Goal: Task Accomplishment & Management: Manage account settings

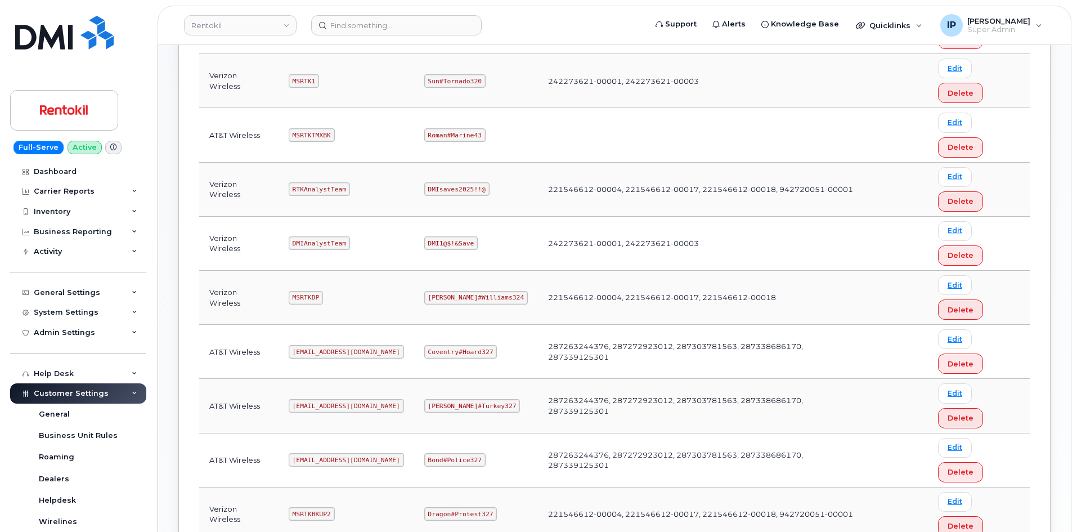
scroll to position [335, 0]
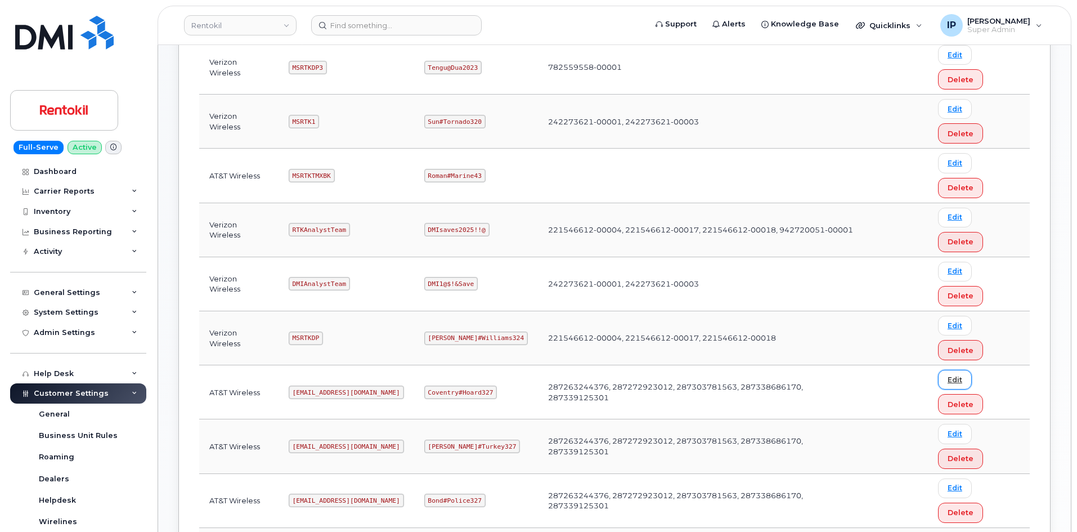
click at [948, 370] on link "Edit" at bounding box center [955, 380] width 34 height 20
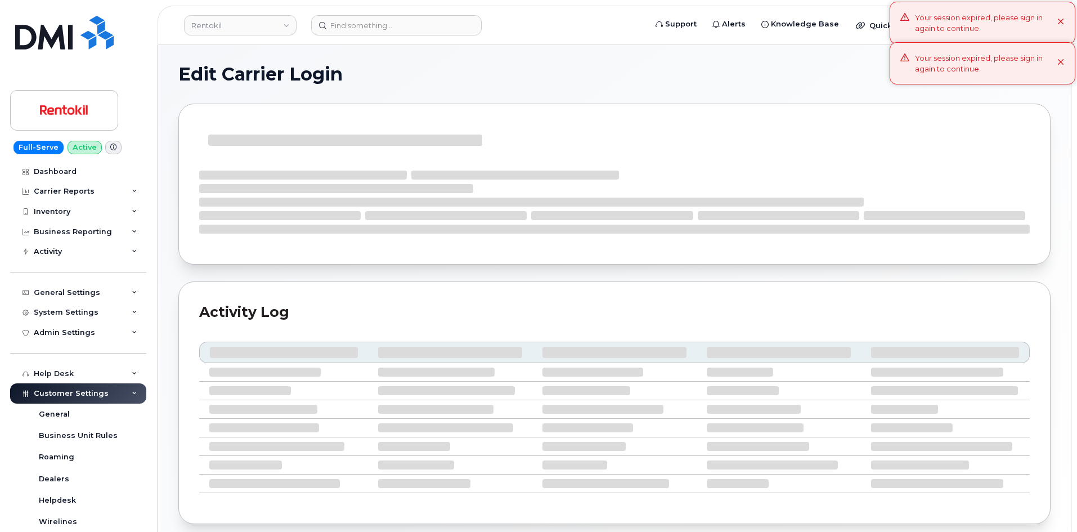
click at [960, 59] on div "Your session expired, please sign in again to continue." at bounding box center [986, 63] width 142 height 21
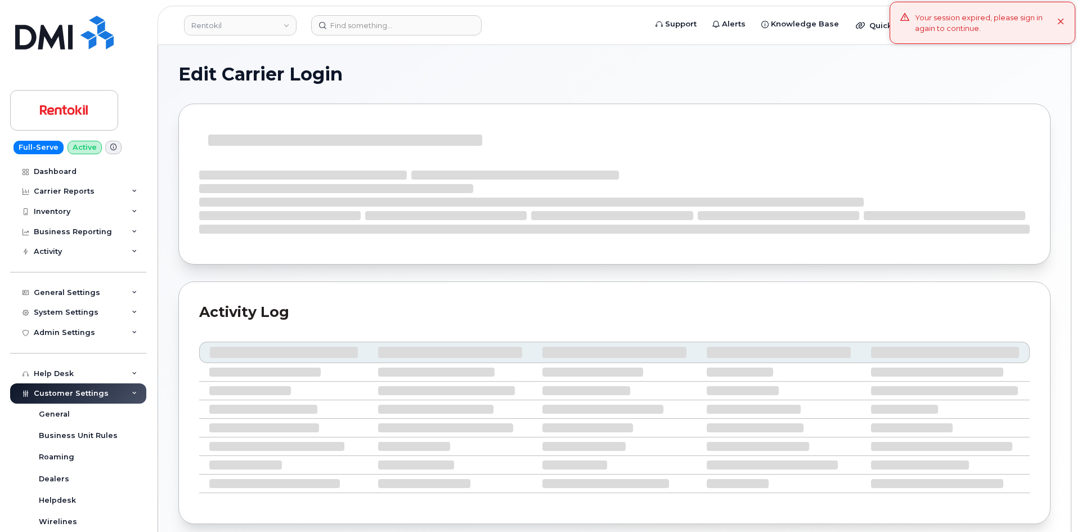
click at [987, 35] on div "Your session expired, please sign in again to continue." at bounding box center [982, 23] width 186 height 42
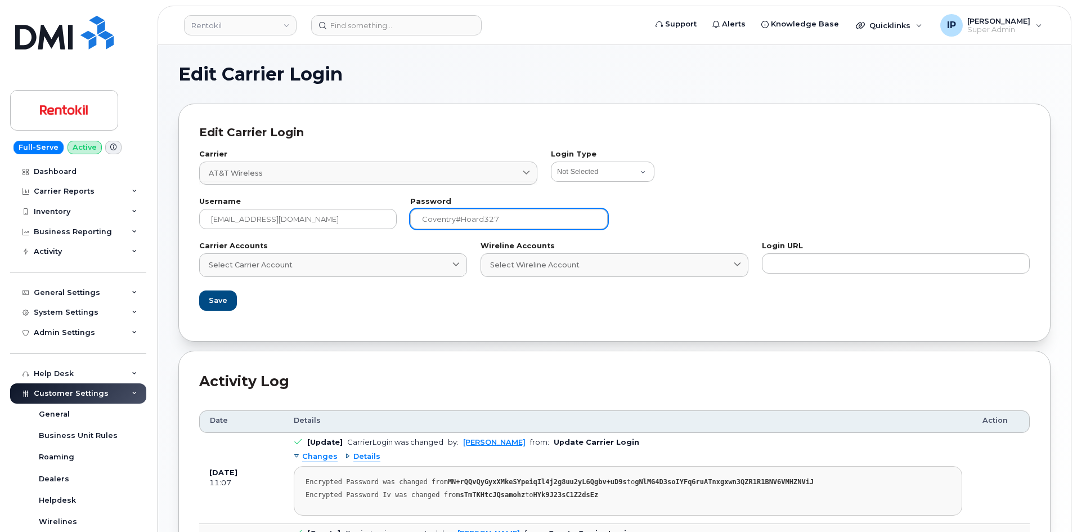
drag, startPoint x: 535, startPoint y: 208, endPoint x: 489, endPoint y: 219, distance: 47.5
click at [489, 219] on div "Password Coventry#Hoard327" at bounding box center [508, 213] width 197 height 31
drag, startPoint x: 463, startPoint y: 222, endPoint x: 393, endPoint y: 218, distance: 70.4
click at [393, 218] on div "Username Ms-rentokil@dminc.com Password Coventry#Hoard327" at bounding box center [614, 213] width 844 height 44
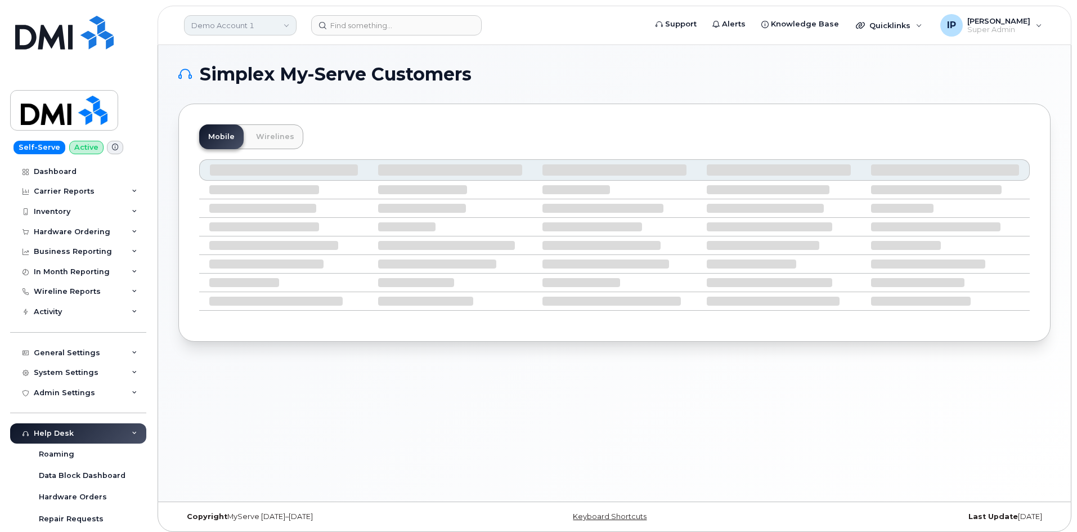
click at [266, 26] on link "Demo Account 1" at bounding box center [240, 25] width 112 height 20
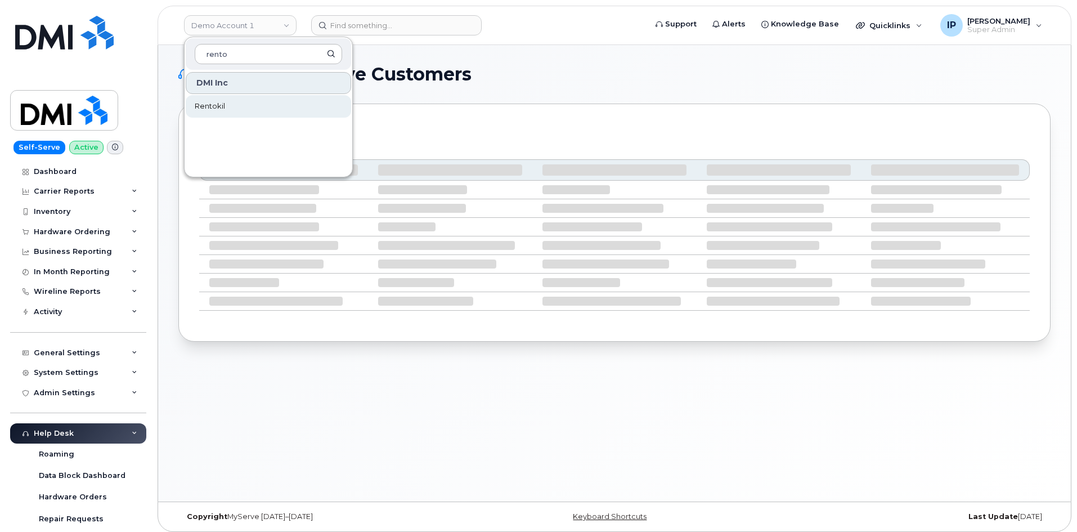
type input "rento"
click at [232, 110] on link "Rentokil" at bounding box center [268, 106] width 165 height 22
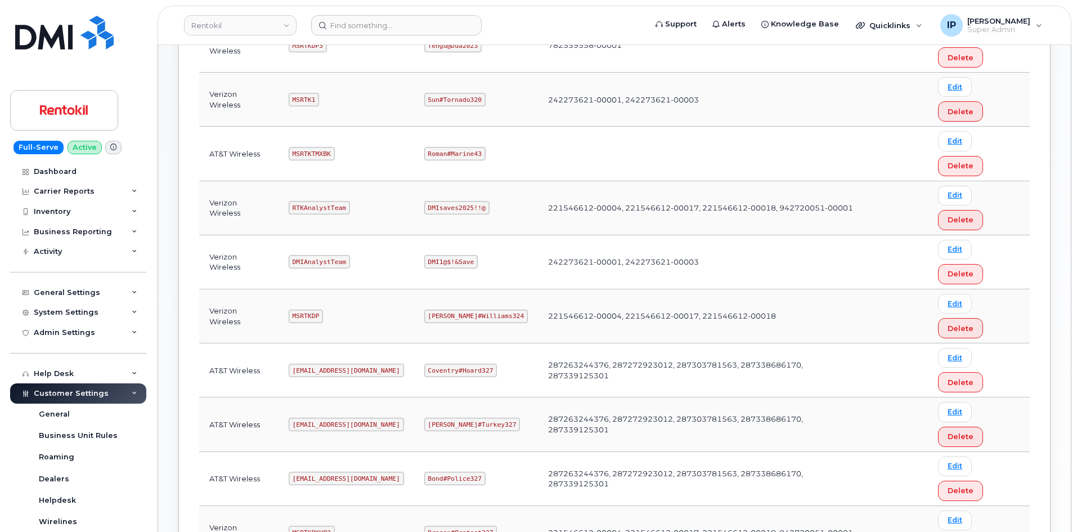
scroll to position [394, 0]
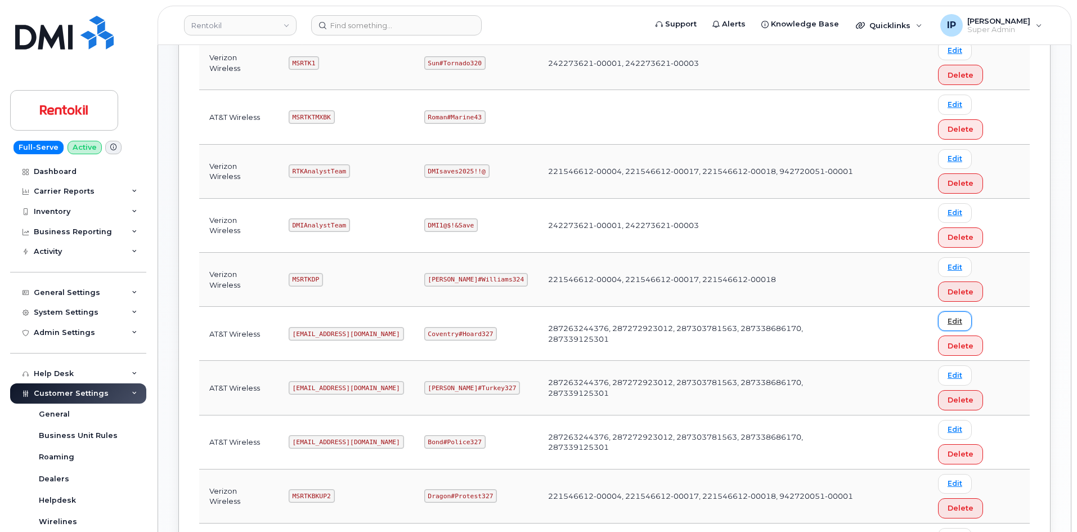
click at [951, 311] on link "Edit" at bounding box center [955, 321] width 34 height 20
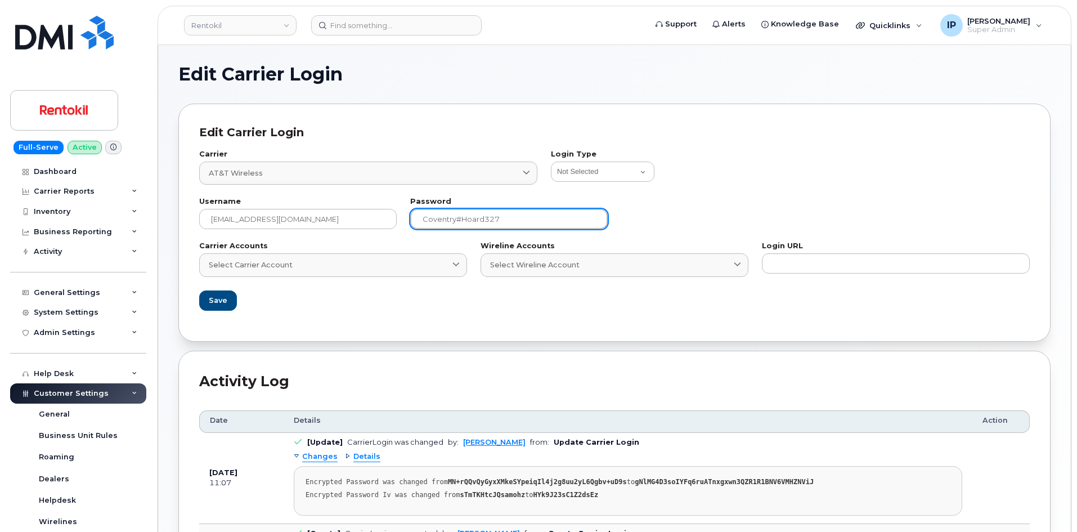
drag, startPoint x: 505, startPoint y: 216, endPoint x: 345, endPoint y: 191, distance: 161.2
click at [297, 208] on div "Username [EMAIL_ADDRESS][DOMAIN_NAME] Password [GEOGRAPHIC_DATA][SECURITY_DATA]" at bounding box center [614, 213] width 844 height 44
paste input "Pinkmailbox472##"
type input "Pinkmailbox472##"
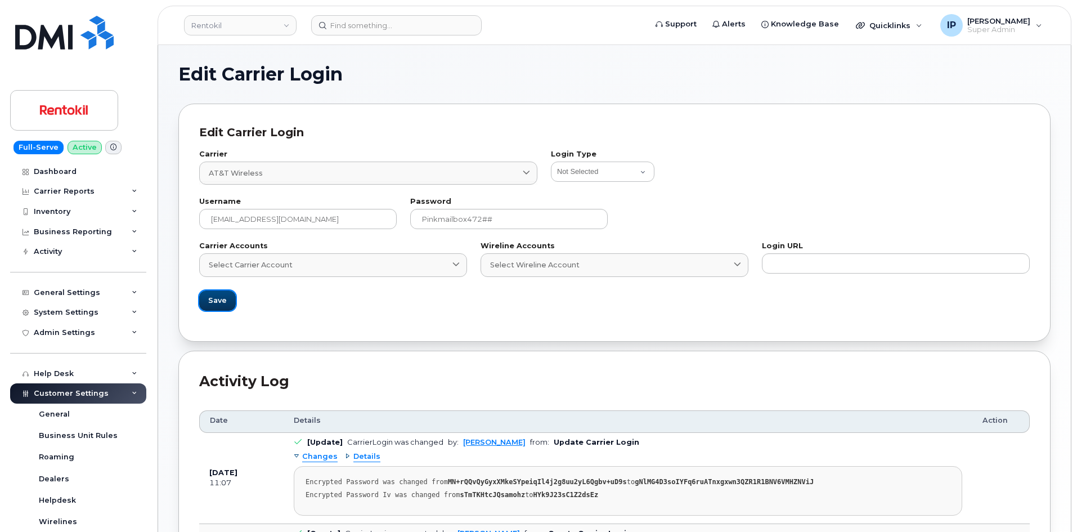
click at [223, 297] on span "Save" at bounding box center [217, 300] width 19 height 11
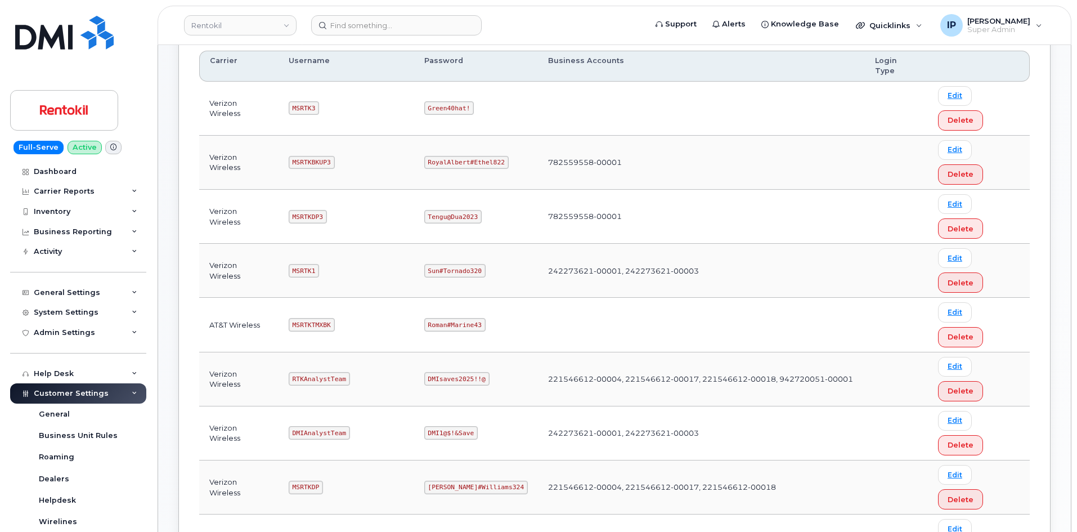
scroll to position [169, 0]
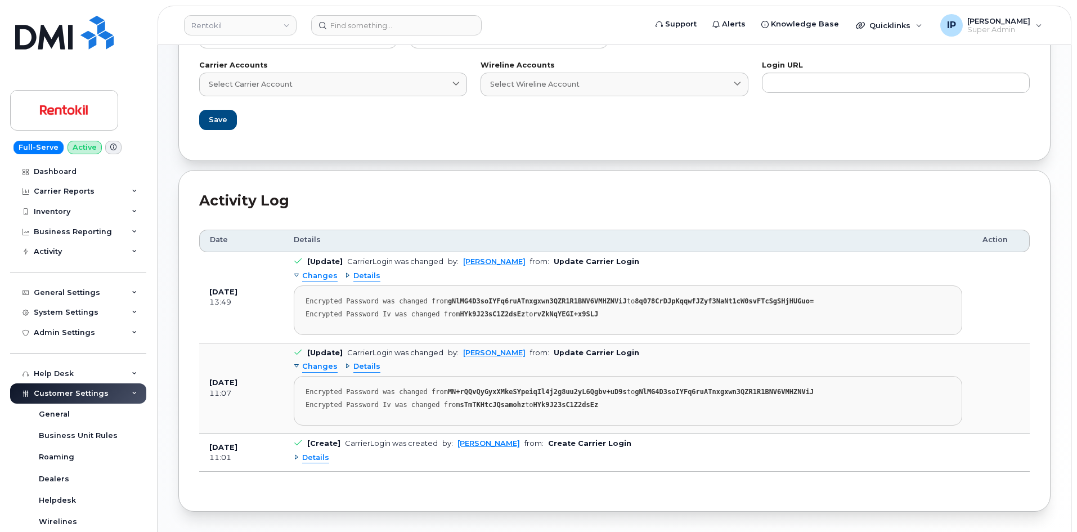
scroll to position [250, 0]
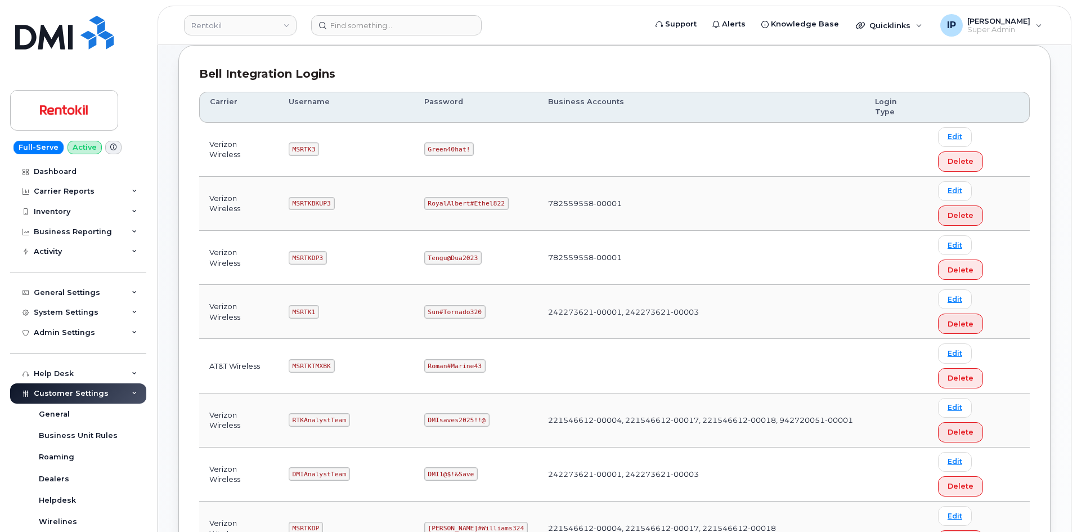
scroll to position [169, 0]
